Goal: Task Accomplishment & Management: Complete application form

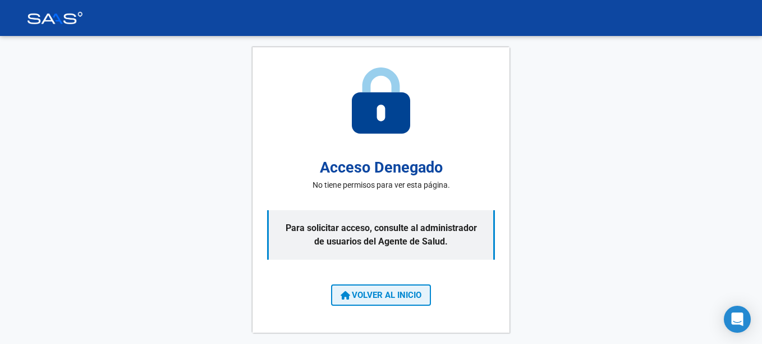
click at [404, 291] on span "VOLVER AL INICIO" at bounding box center [381, 295] width 81 height 10
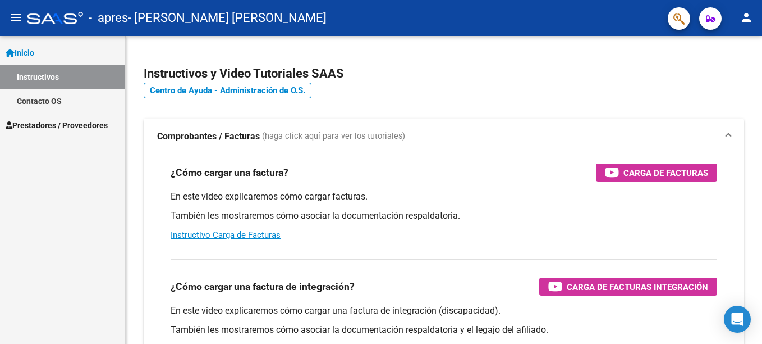
click at [45, 129] on span "Prestadores / Proveedores" at bounding box center [57, 125] width 102 height 12
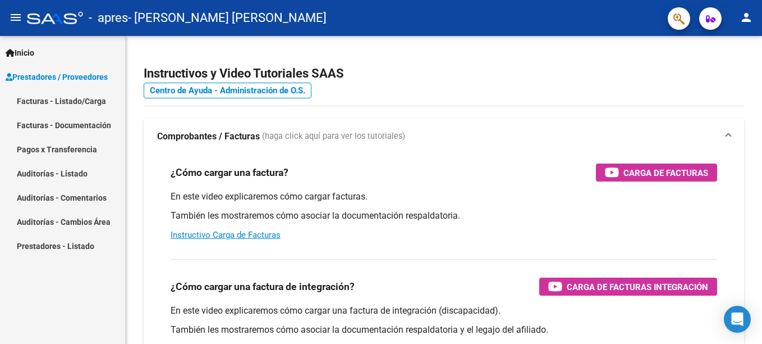
click at [58, 95] on link "Facturas - Listado/Carga" at bounding box center [62, 101] width 125 height 24
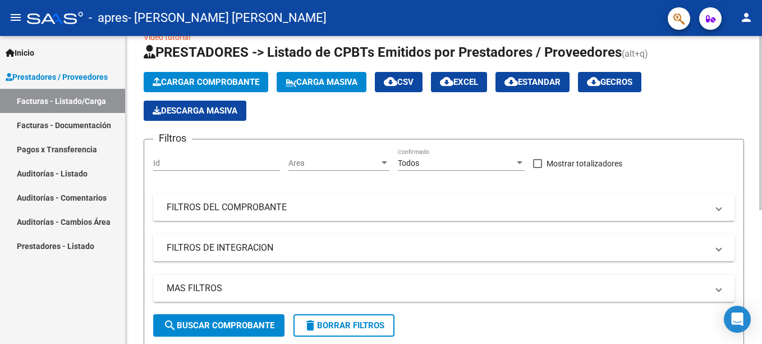
scroll to position [18, 0]
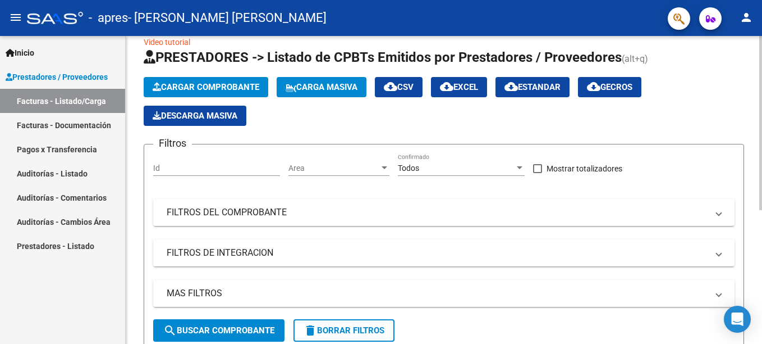
click at [758, 146] on div "Video tutorial PRESTADORES -> Listado de CPBTs Emitidos por Prestadores / Prove…" at bounding box center [445, 285] width 639 height 535
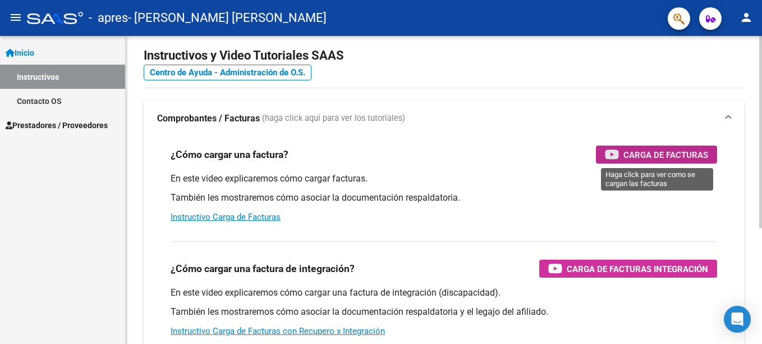
click at [624, 151] on span "Carga de Facturas" at bounding box center [666, 155] width 85 height 14
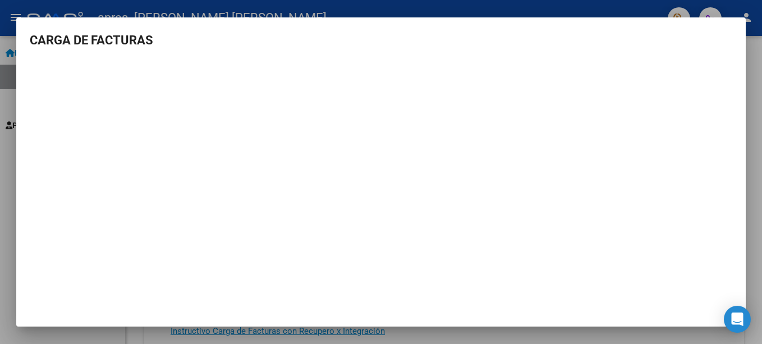
click at [383, 9] on div at bounding box center [381, 172] width 762 height 344
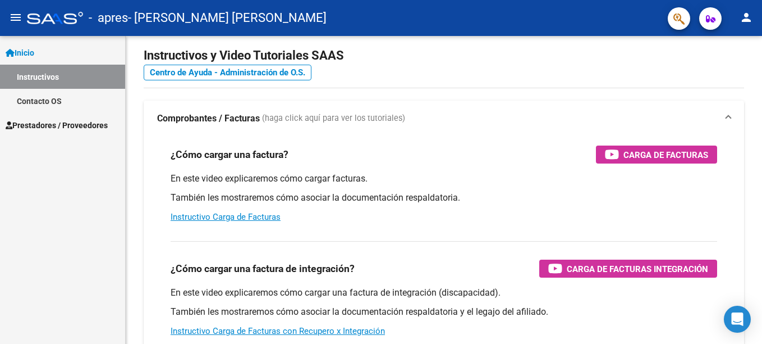
click at [65, 121] on span "Prestadores / Proveedores" at bounding box center [57, 125] width 102 height 12
click at [43, 123] on span "Prestadores / Proveedores" at bounding box center [57, 125] width 102 height 12
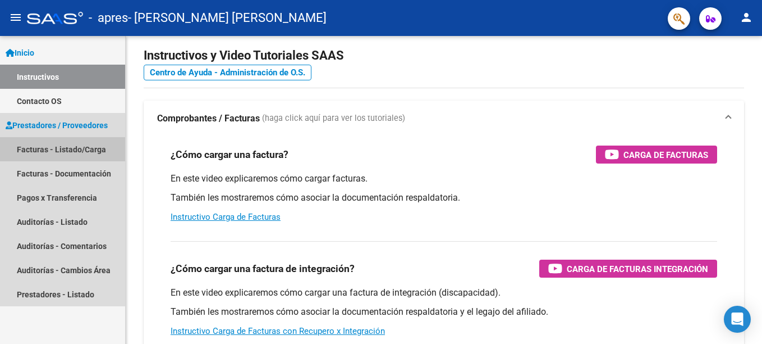
click at [44, 145] on link "Facturas - Listado/Carga" at bounding box center [62, 149] width 125 height 24
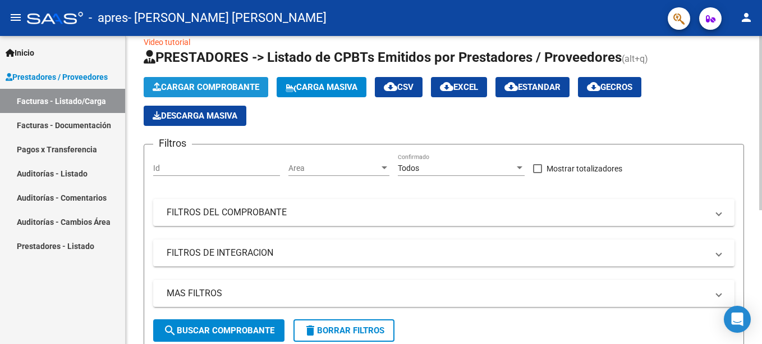
click at [211, 82] on span "Cargar Comprobante" at bounding box center [206, 87] width 107 height 10
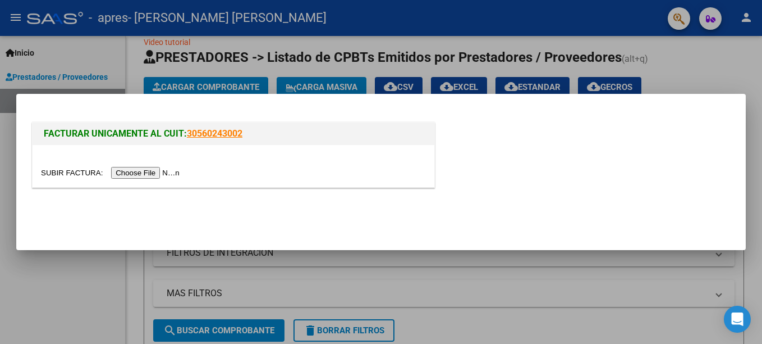
click at [152, 174] on input "file" at bounding box center [112, 173] width 142 height 12
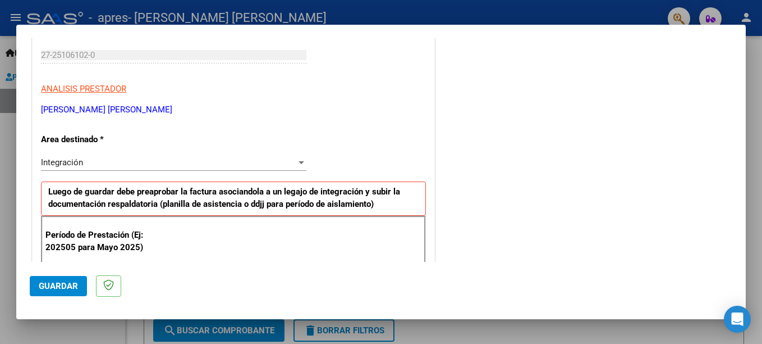
scroll to position [173, 0]
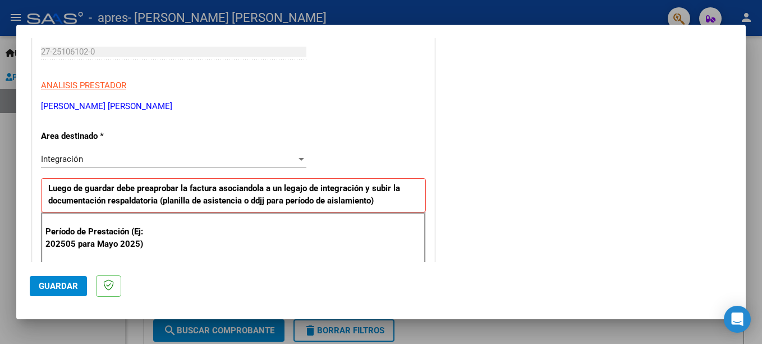
click at [299, 158] on div at bounding box center [302, 159] width 6 height 3
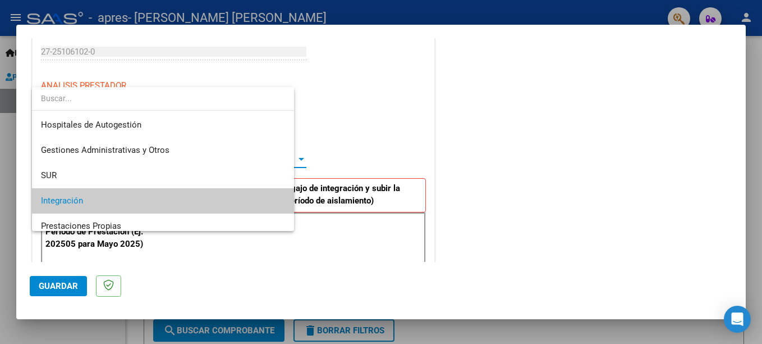
scroll to position [42, 0]
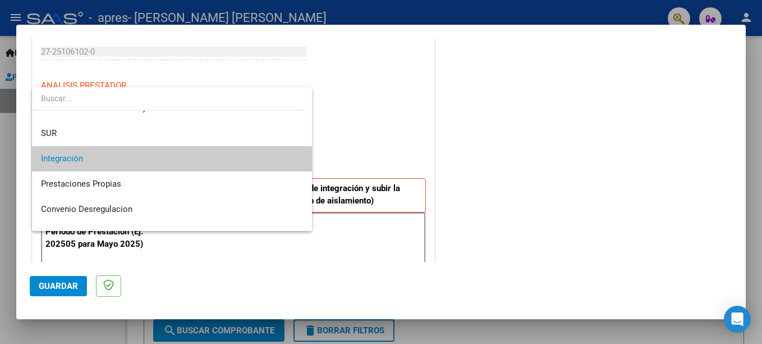
click at [355, 140] on div at bounding box center [381, 172] width 762 height 344
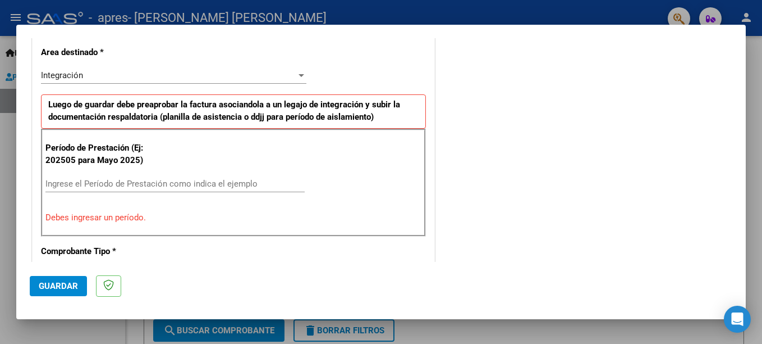
scroll to position [274, 0]
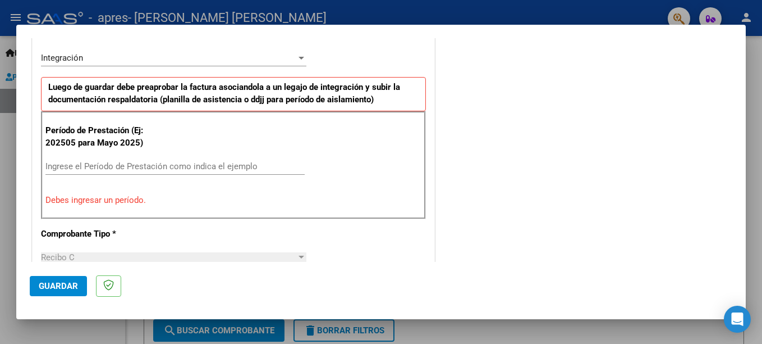
click at [69, 164] on input "Ingrese el Período de Prestación como indica el ejemplo" at bounding box center [174, 166] width 259 height 10
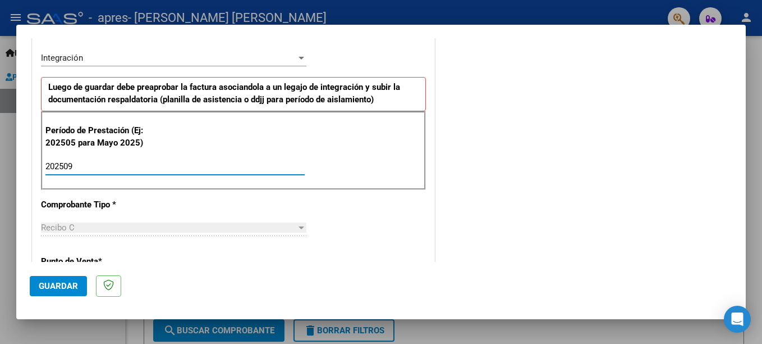
type input "202509"
click at [299, 226] on div at bounding box center [302, 227] width 6 height 3
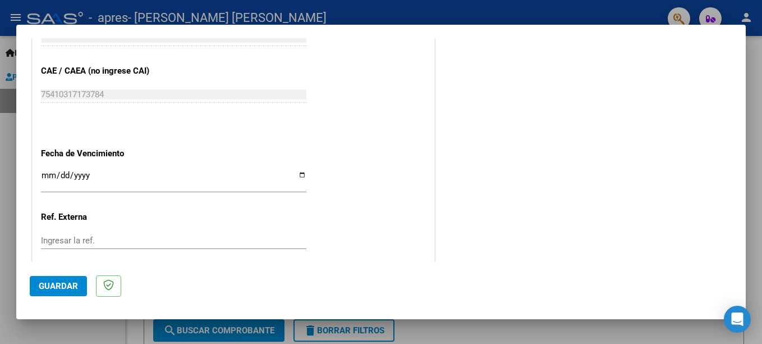
scroll to position [707, 0]
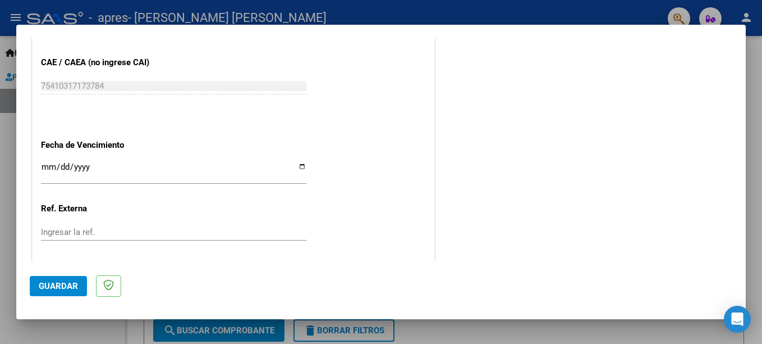
click at [298, 163] on input "Ingresar la fecha" at bounding box center [174, 171] width 266 height 18
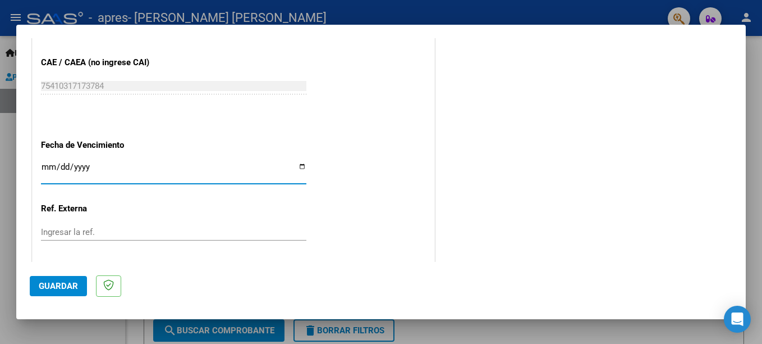
click at [301, 165] on input "Ingresar la fecha" at bounding box center [174, 171] width 266 height 18
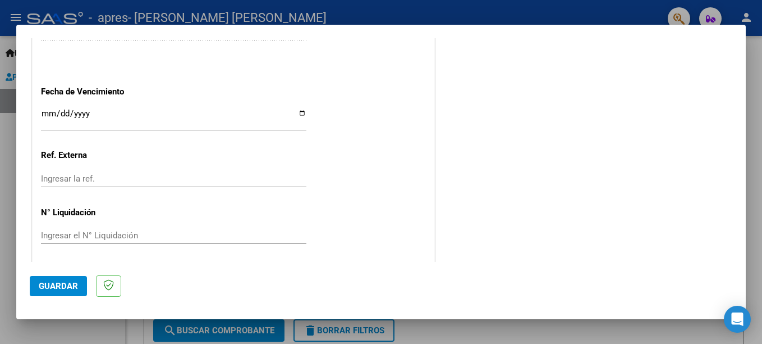
scroll to position [765, 0]
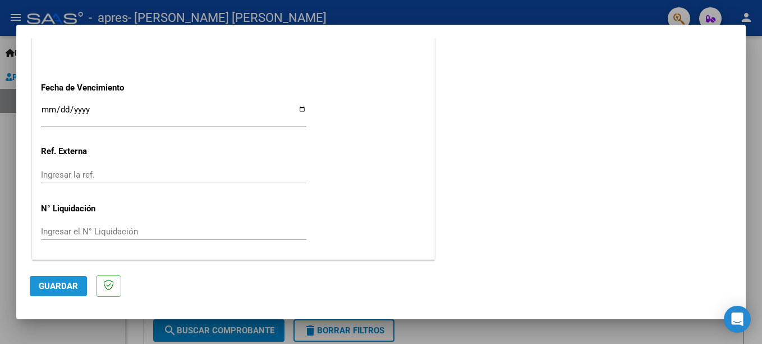
click at [52, 287] on span "Guardar" at bounding box center [58, 286] width 39 height 10
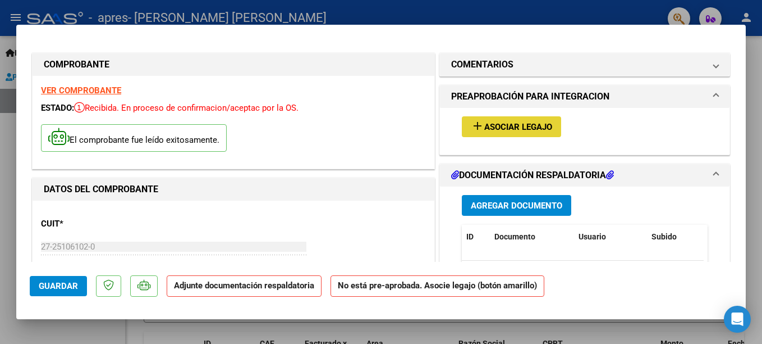
click at [501, 131] on span "Asociar Legajo" at bounding box center [518, 127] width 68 height 10
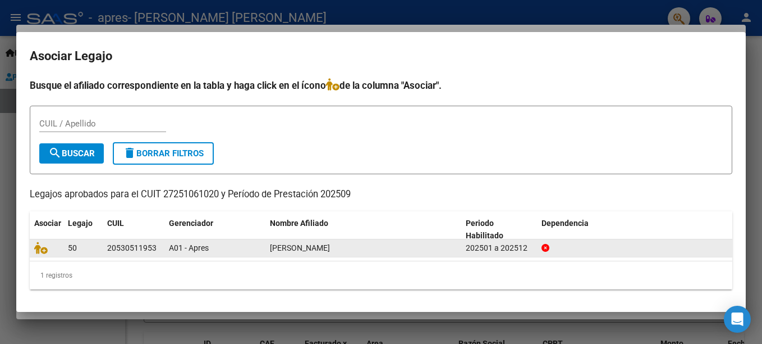
click at [385, 251] on div "[PERSON_NAME]" at bounding box center [363, 247] width 187 height 13
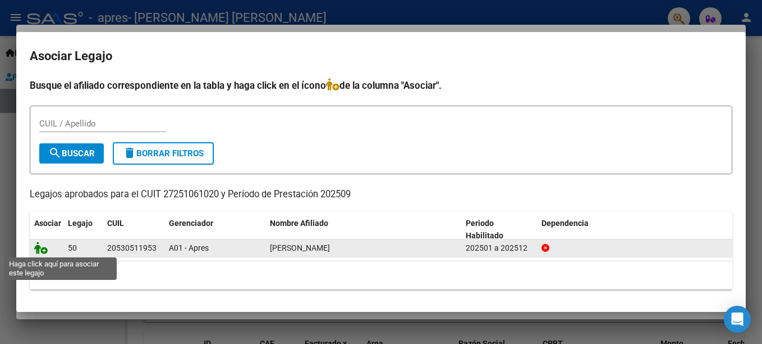
click at [40, 247] on icon at bounding box center [40, 247] width 13 height 12
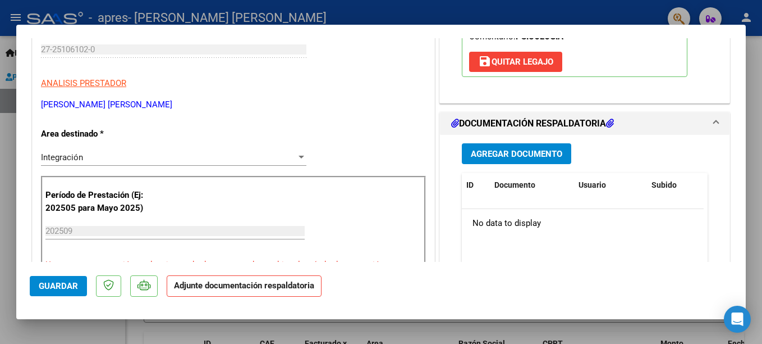
scroll to position [217, 0]
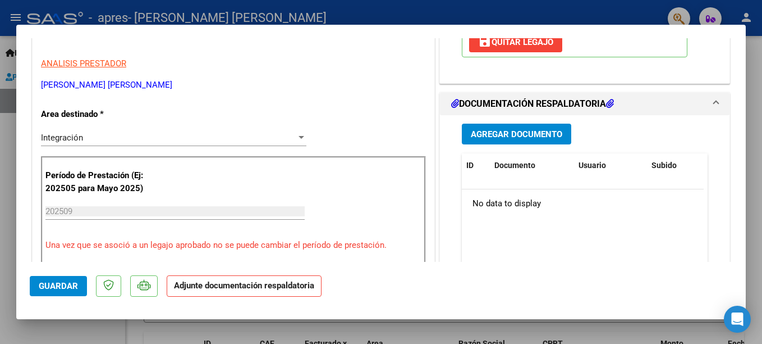
click at [504, 132] on span "Agregar Documento" at bounding box center [516, 134] width 91 height 10
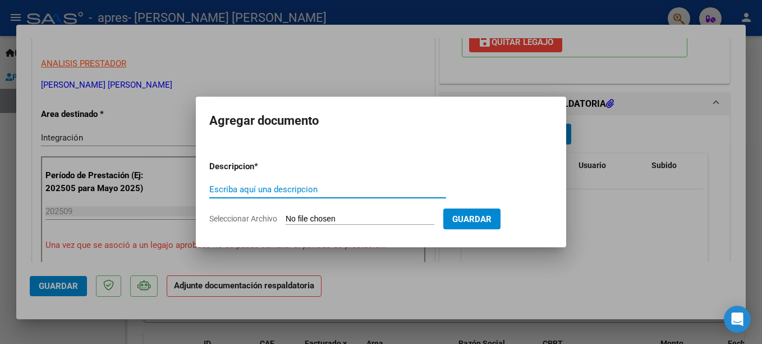
click at [316, 186] on input "Escriba aquí una descripcion" at bounding box center [327, 189] width 237 height 10
type input "planilla asistencia"
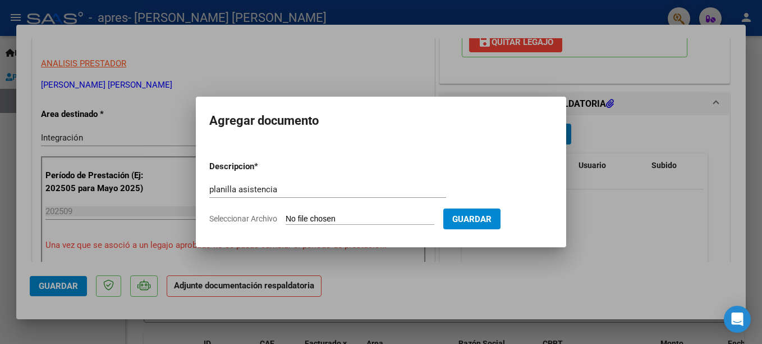
click at [406, 218] on input "Seleccionar Archivo" at bounding box center [360, 219] width 149 height 11
type input "C:\fakepath\Scan [DATE] 20·47·22 17598808600091.jpeg"
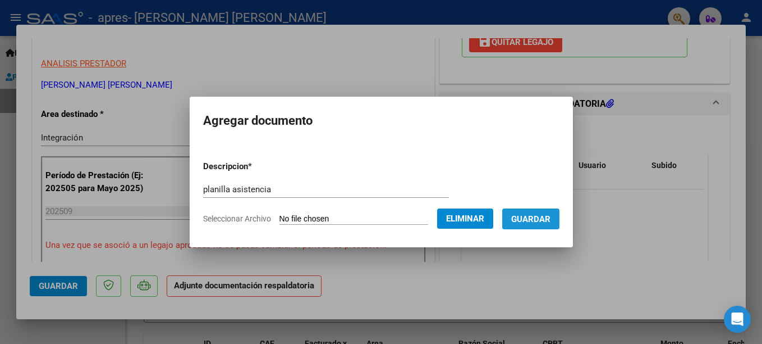
click at [544, 214] on span "Guardar" at bounding box center [530, 219] width 39 height 10
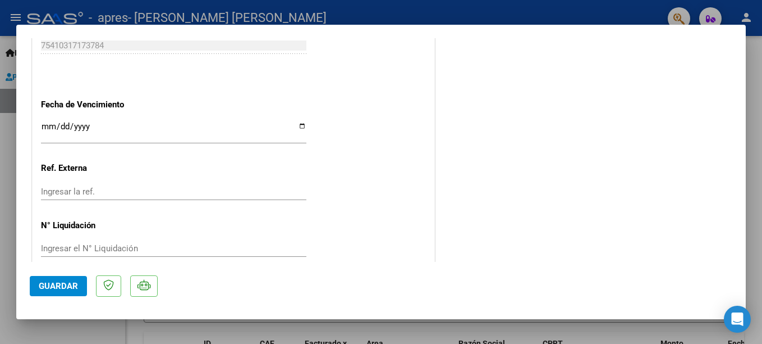
scroll to position [781, 0]
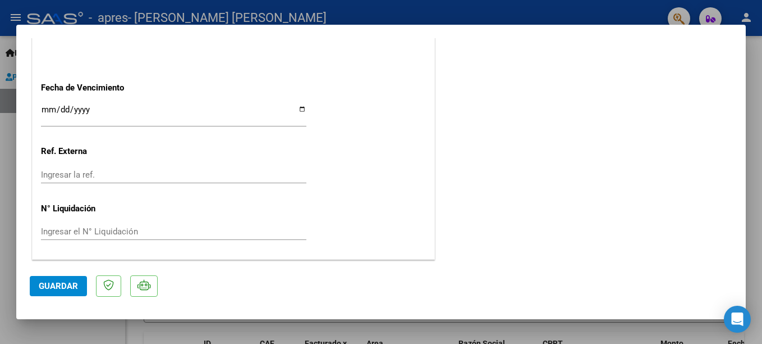
click at [296, 111] on input "Ingresar la fecha" at bounding box center [174, 114] width 266 height 18
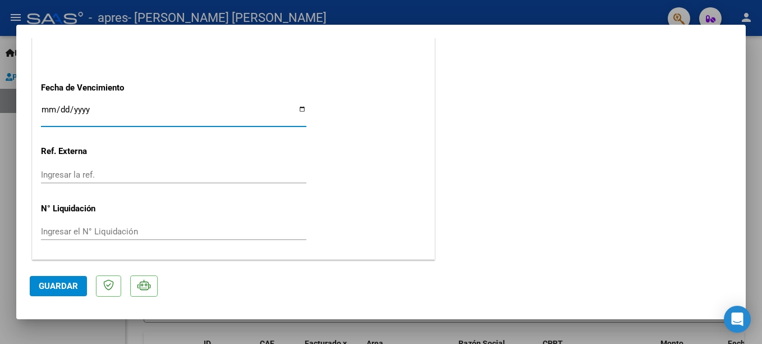
type input "[DATE]"
click at [65, 286] on span "Guardar" at bounding box center [58, 286] width 39 height 10
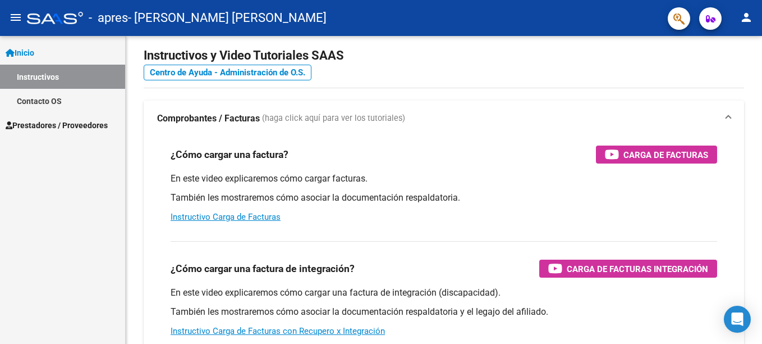
click at [745, 15] on mat-icon "person" at bounding box center [746, 17] width 13 height 13
click at [735, 43] on button "person Mi Perfil" at bounding box center [723, 47] width 68 height 27
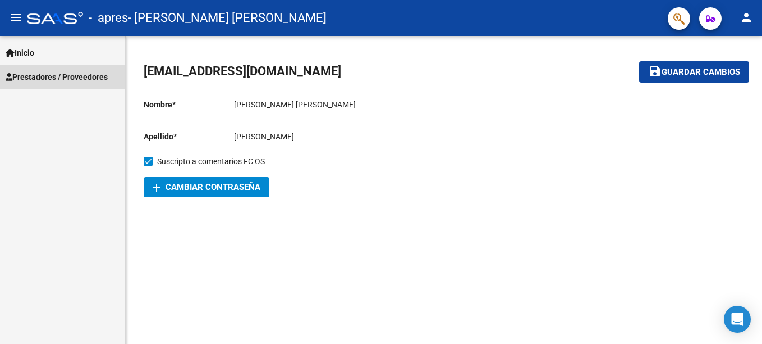
click at [75, 81] on span "Prestadores / Proveedores" at bounding box center [57, 77] width 102 height 12
